Goal: Information Seeking & Learning: Learn about a topic

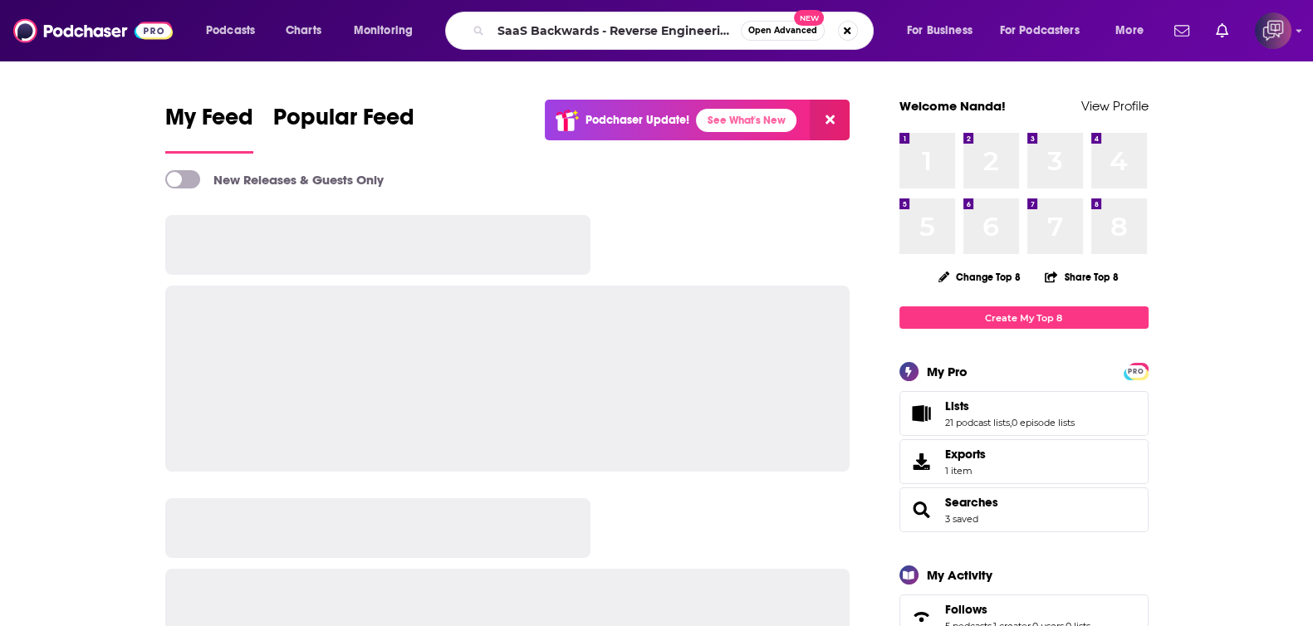
scroll to position [0, 86]
click at [791, 31] on span "Open Advanced" at bounding box center [783, 31] width 69 height 8
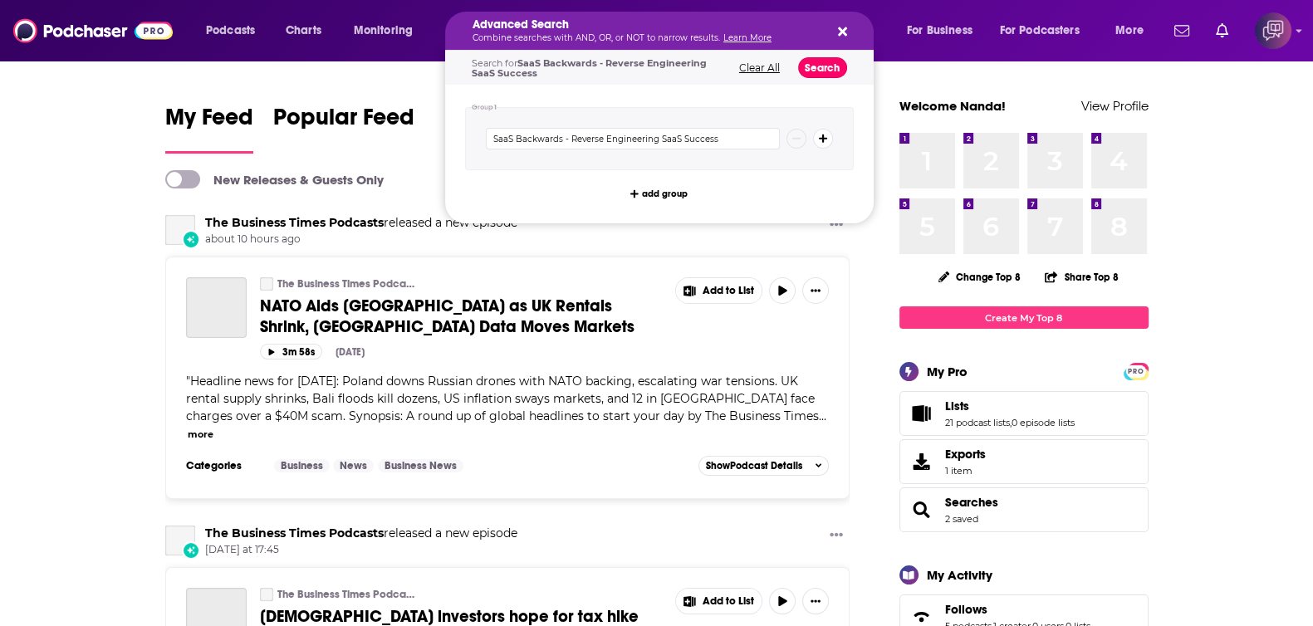
click at [822, 70] on button "Search" at bounding box center [822, 67] width 49 height 21
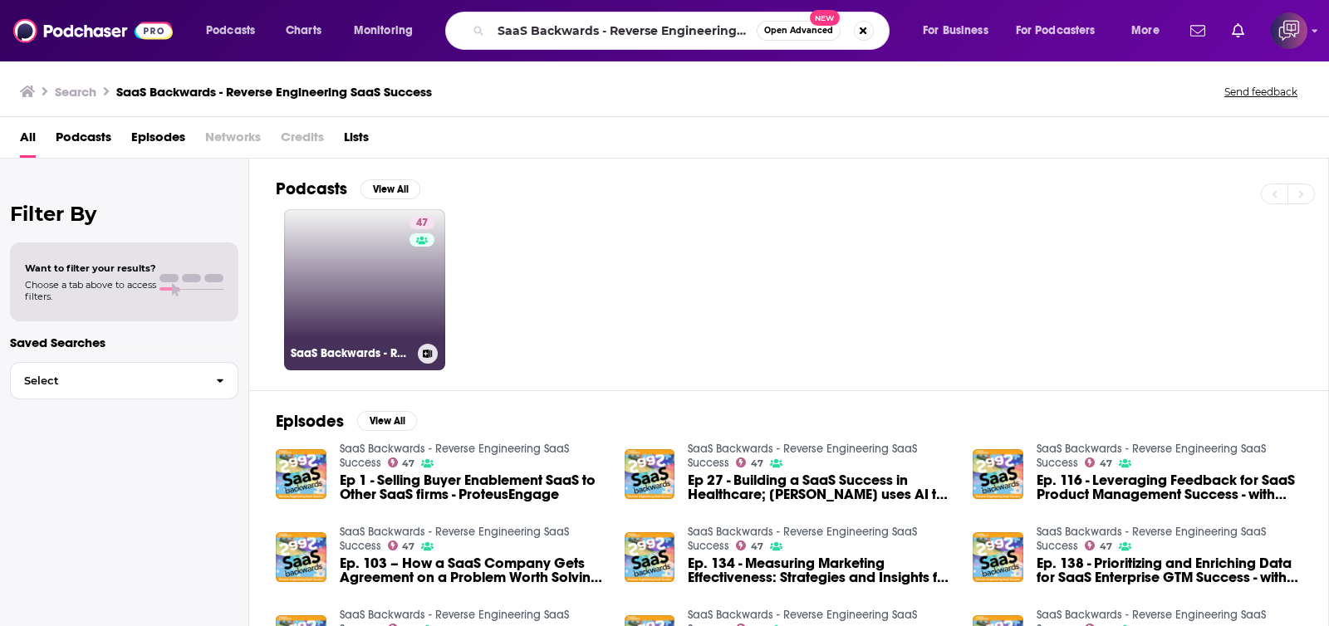
click at [326, 317] on link "47 SaaS Backwards - Reverse Engineering SaaS Success" at bounding box center [364, 289] width 161 height 161
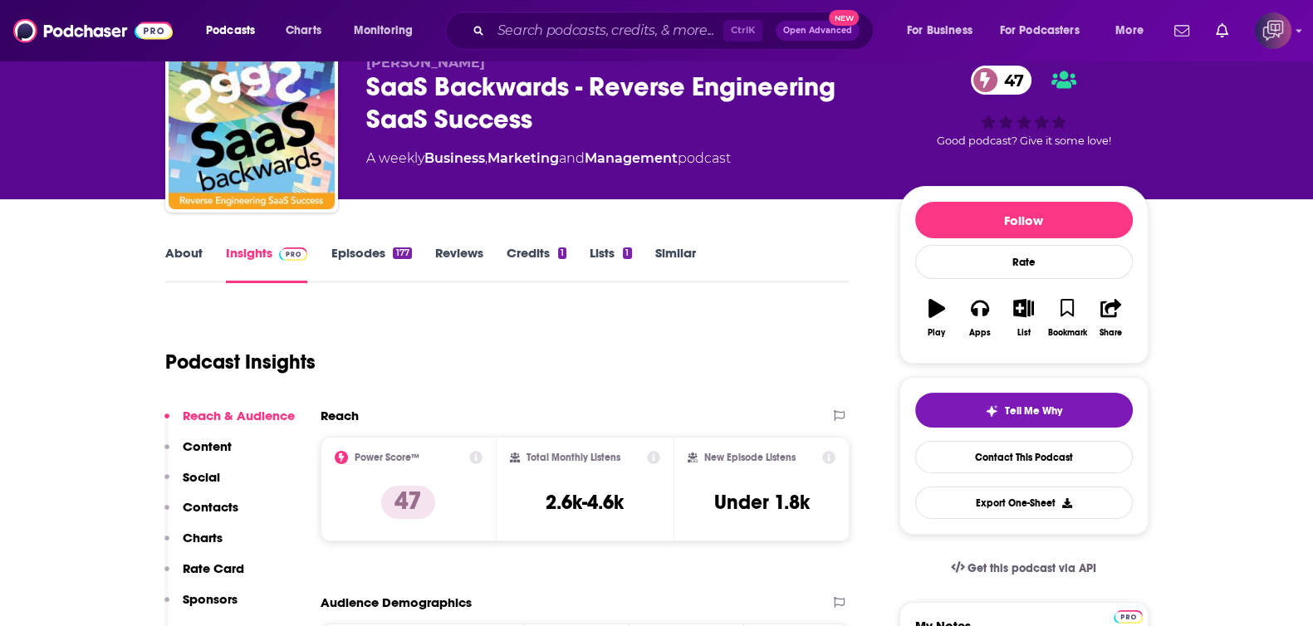
scroll to position [103, 0]
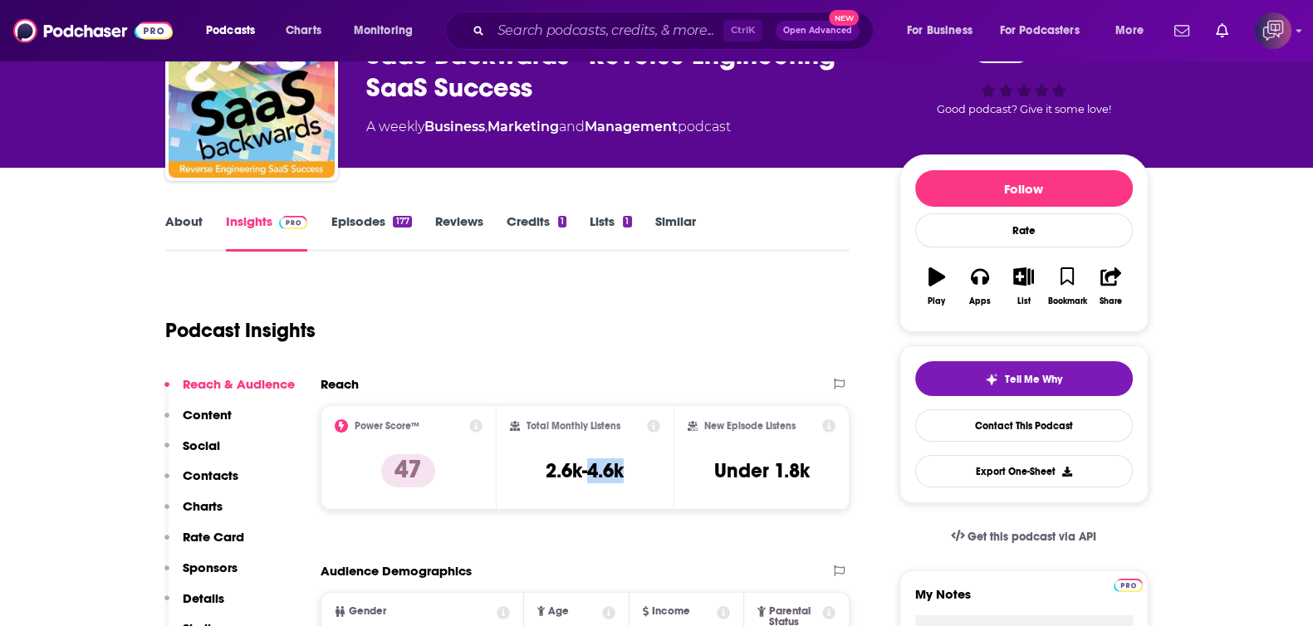
drag, startPoint x: 592, startPoint y: 468, endPoint x: 639, endPoint y: 468, distance: 47.4
click at [639, 468] on div "Total Monthly Listens 2.6k-4.6k" at bounding box center [585, 458] width 150 height 76
copy h3 "4.6k"
drag, startPoint x: 522, startPoint y: 417, endPoint x: 637, endPoint y: 420, distance: 115.5
click at [637, 420] on div "Total Monthly Listens" at bounding box center [585, 426] width 150 height 13
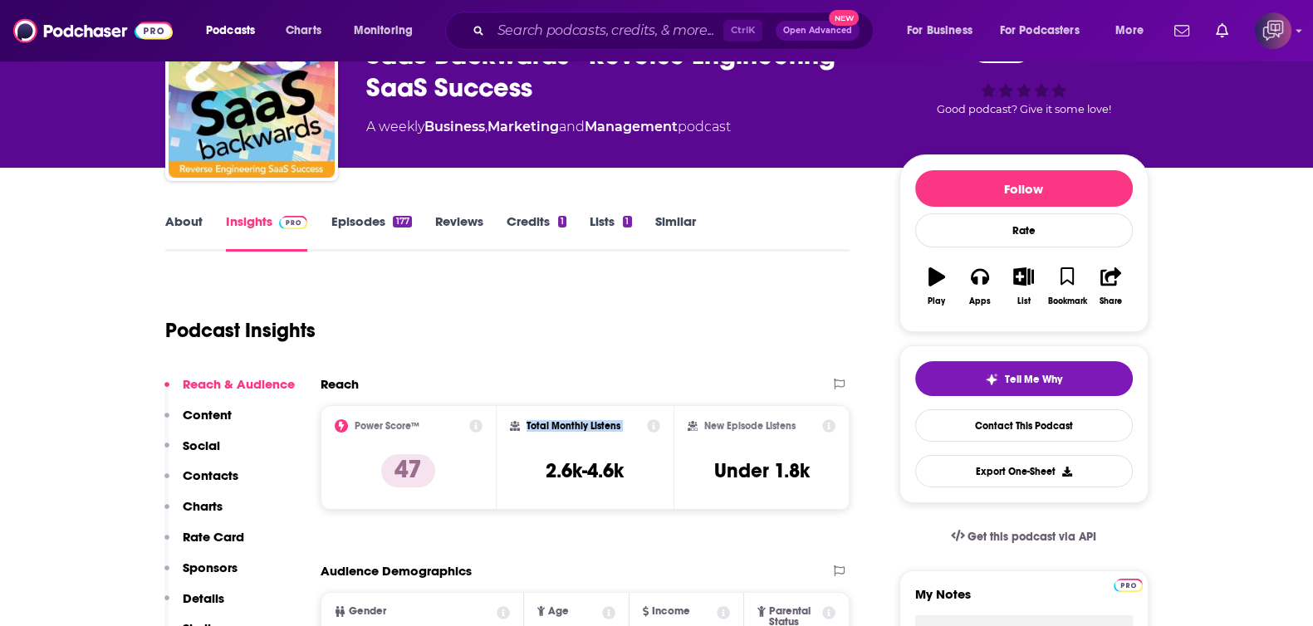
copy div "Total Monthly Listens"
drag, startPoint x: 726, startPoint y: 422, endPoint x: 794, endPoint y: 425, distance: 68.2
click at [794, 425] on div "New Episode Listens" at bounding box center [762, 426] width 149 height 13
copy h2 "New Episode Listens"
drag, startPoint x: 773, startPoint y: 464, endPoint x: 852, endPoint y: 474, distance: 80.4
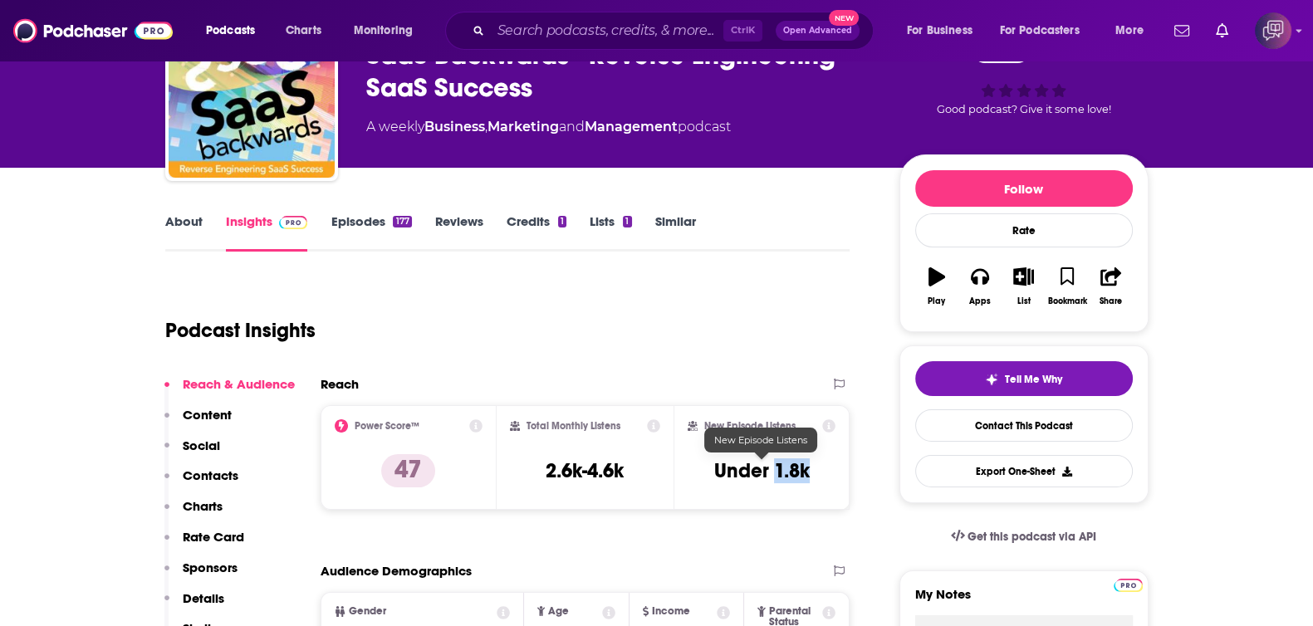
copy h3 "1.8k"
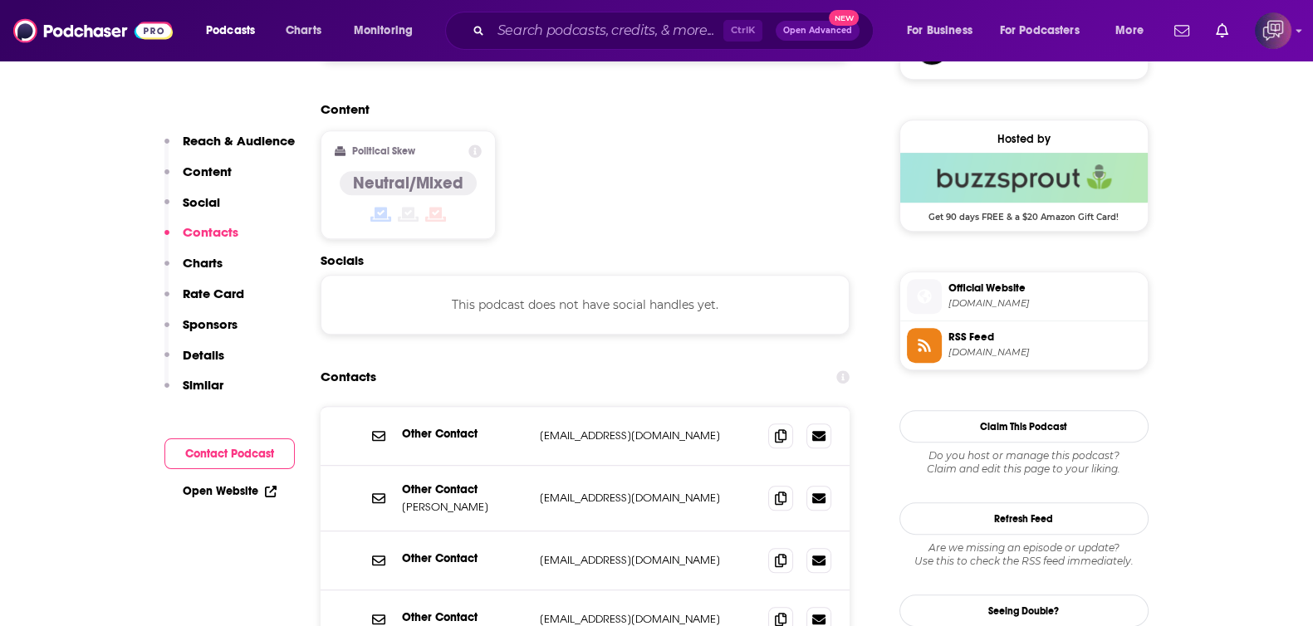
scroll to position [1349, 0]
